Goal: Information Seeking & Learning: Learn about a topic

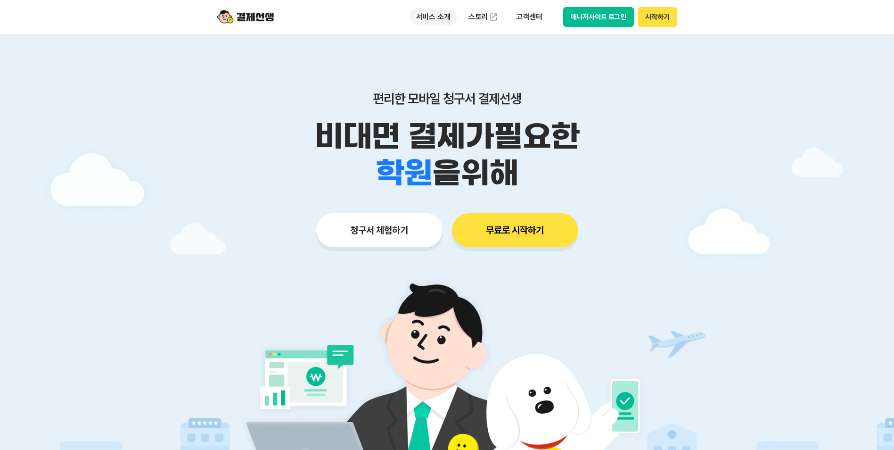
click at [439, 21] on p "서비스 소개" at bounding box center [434, 16] width 48 height 17
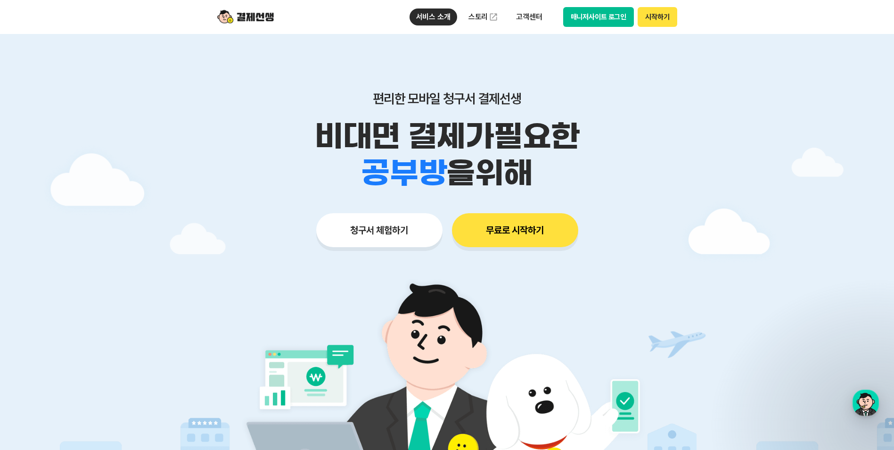
click at [368, 20] on div "서비스 소개 청구서 발송 결제하기 수납/매출관리 현금영수증 출결관리 스토리 고객센터 매니저사이트 로그인 시작하기" at bounding box center [447, 17] width 483 height 34
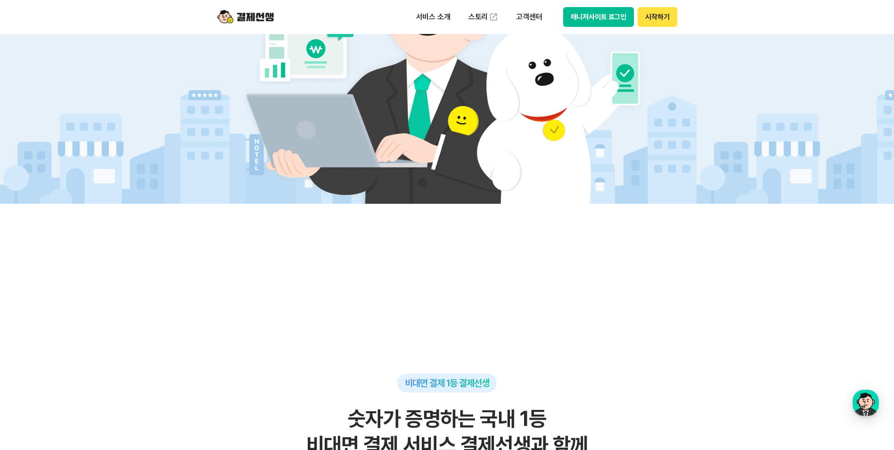
scroll to position [471, 0]
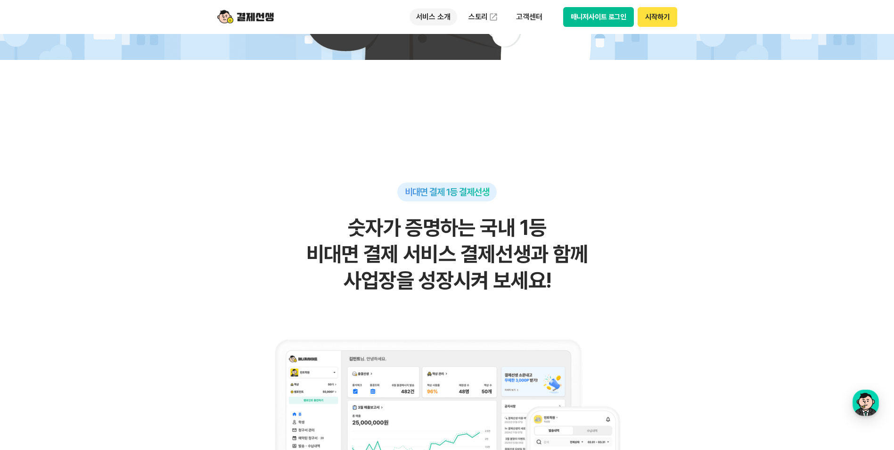
click at [428, 13] on p "서비스 소개" at bounding box center [434, 16] width 48 height 17
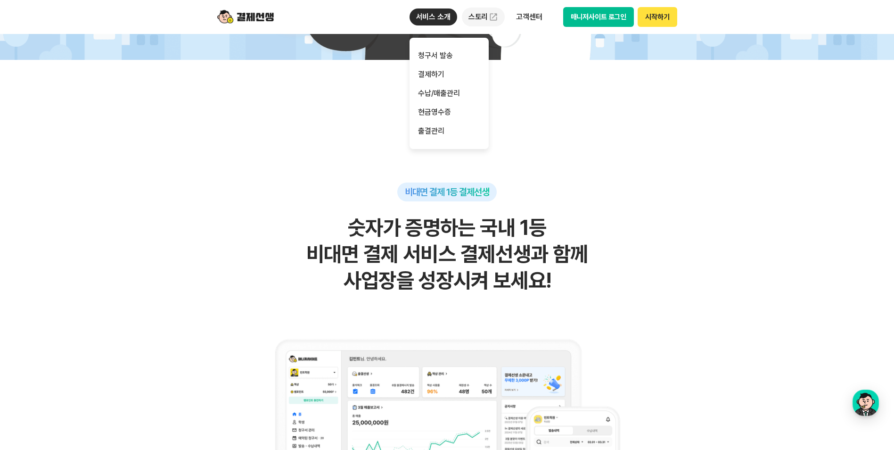
click at [491, 21] on img at bounding box center [493, 16] width 9 height 9
click at [444, 73] on link "결제하기" at bounding box center [449, 74] width 79 height 19
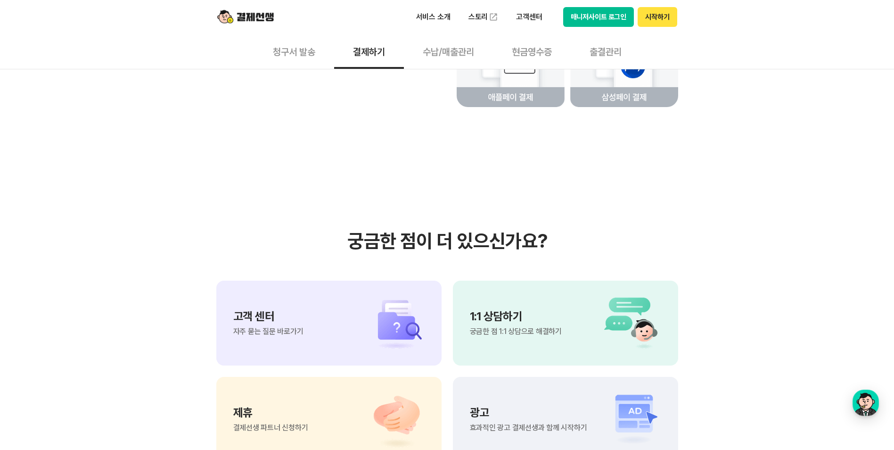
scroll to position [2357, 0]
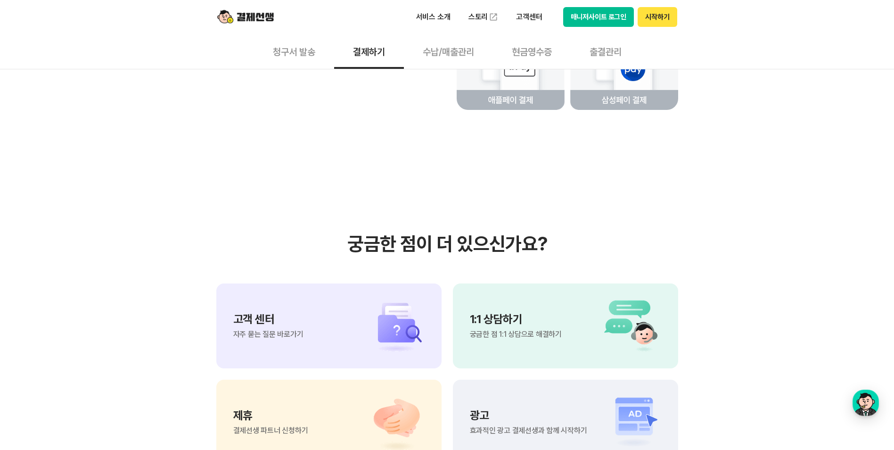
click at [636, 54] on button "출결관리" at bounding box center [606, 51] width 70 height 35
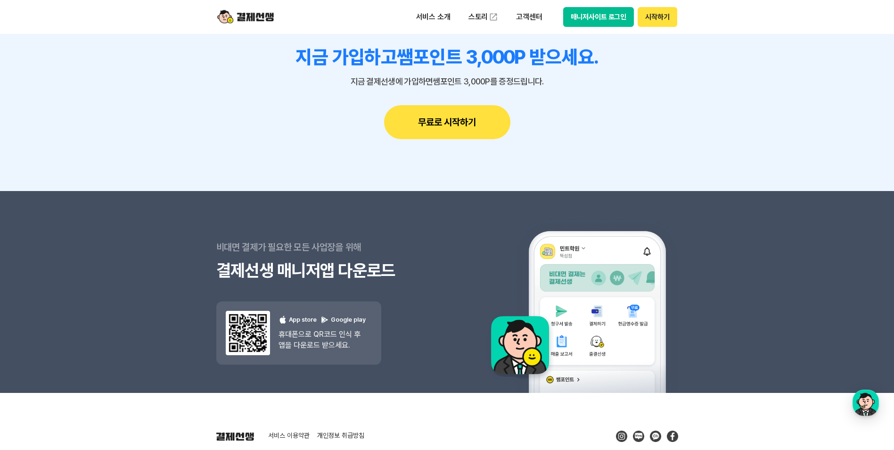
scroll to position [2661, 0]
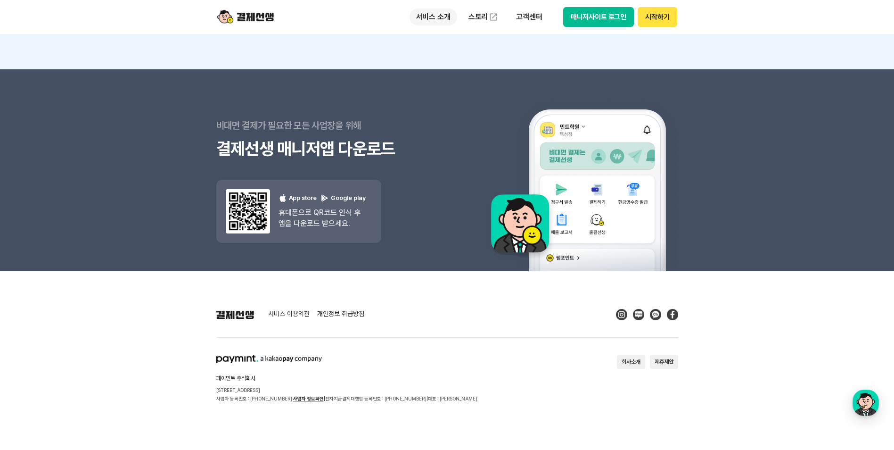
click at [442, 18] on p "서비스 소개" at bounding box center [434, 16] width 48 height 17
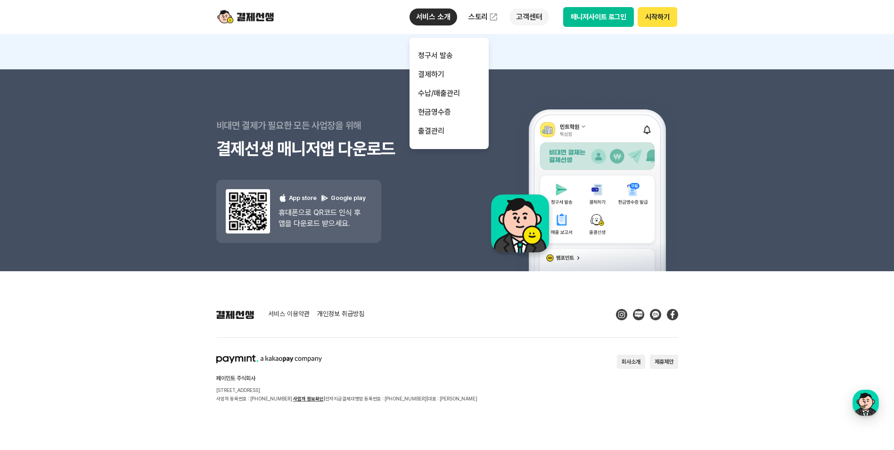
click at [531, 14] on p "고객센터" at bounding box center [529, 16] width 39 height 17
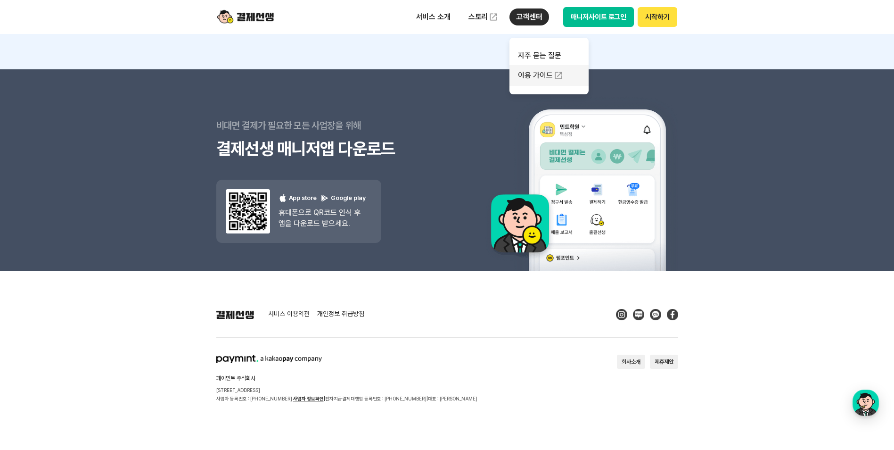
click at [549, 79] on link "이용 가이드" at bounding box center [549, 75] width 79 height 21
